Goal: Task Accomplishment & Management: Manage account settings

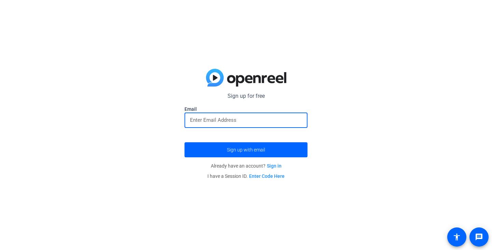
click at [235, 117] on input "email" at bounding box center [246, 120] width 112 height 8
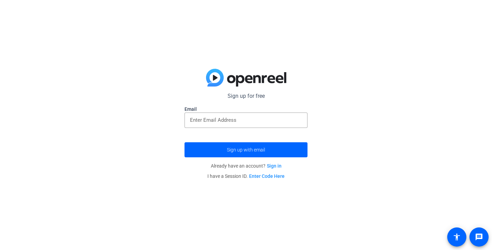
click at [272, 164] on link "Sign in" at bounding box center [274, 165] width 15 height 5
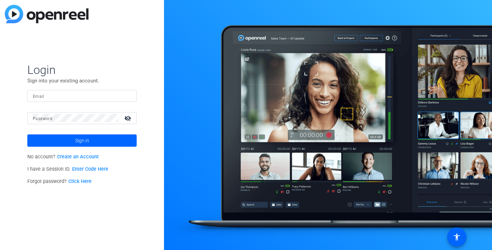
click at [58, 91] on div at bounding box center [82, 96] width 98 height 12
click at [61, 97] on input "Email" at bounding box center [82, 95] width 98 height 8
click at [48, 98] on input "Email" at bounding box center [82, 95] width 98 height 8
click at [43, 96] on input "Email" at bounding box center [82, 95] width 98 height 8
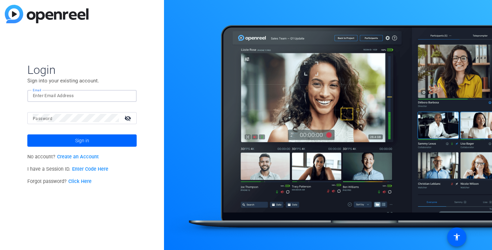
click at [44, 51] on div "Login Sign into your existing account. Email Password visibility_off Sign in No…" at bounding box center [82, 125] width 164 height 250
